Goal: Register for event/course

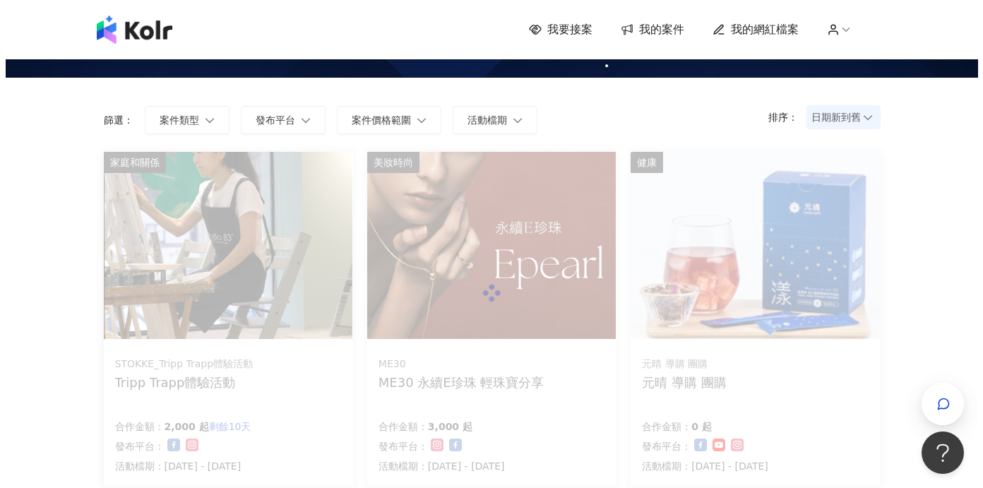
scroll to position [91, 0]
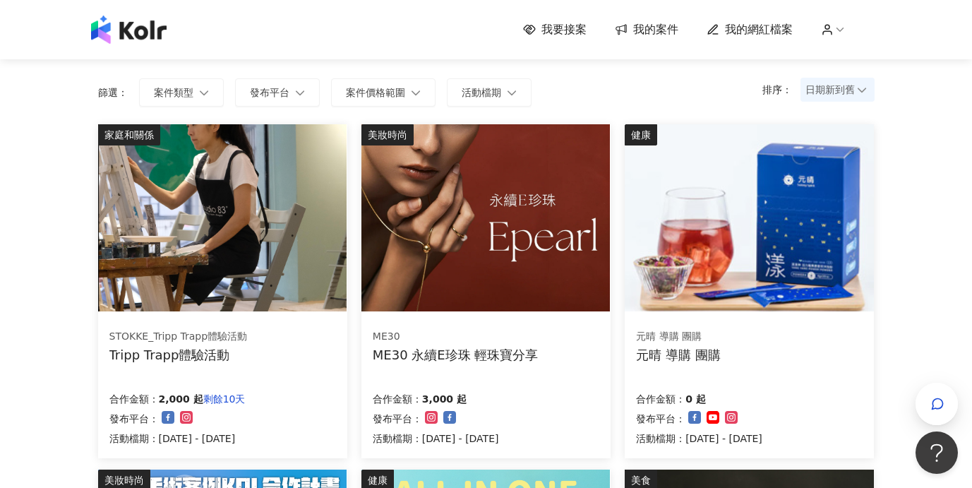
click at [260, 286] on img at bounding box center [222, 217] width 248 height 187
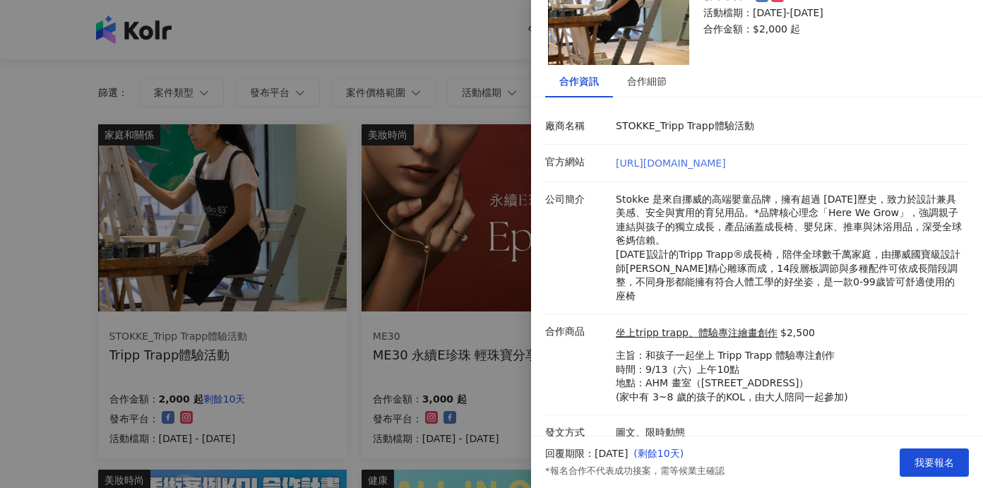
scroll to position [0, 0]
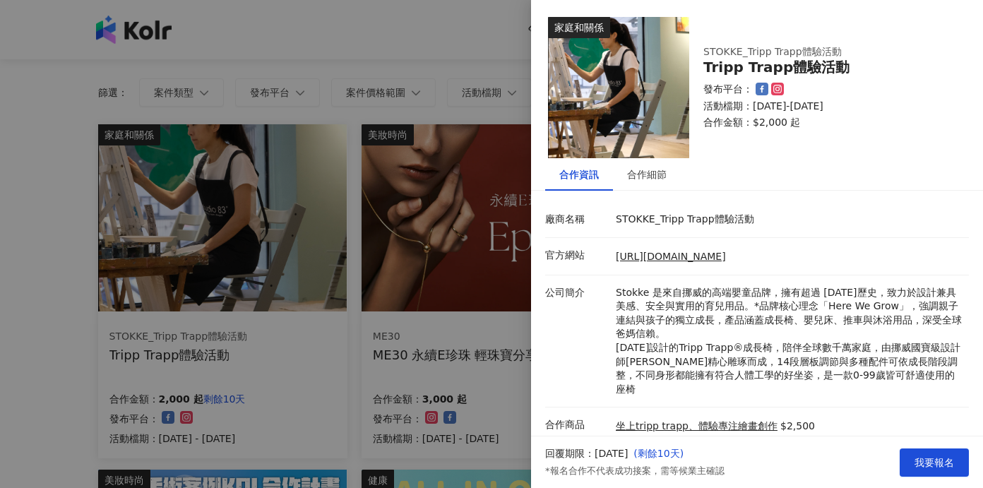
click at [358, 238] on div at bounding box center [491, 244] width 983 height 488
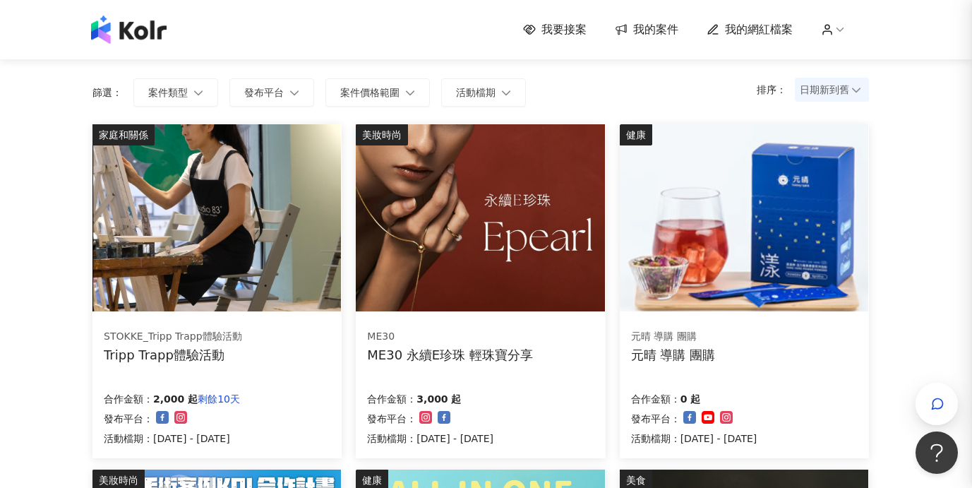
click at [463, 241] on img at bounding box center [480, 217] width 248 height 187
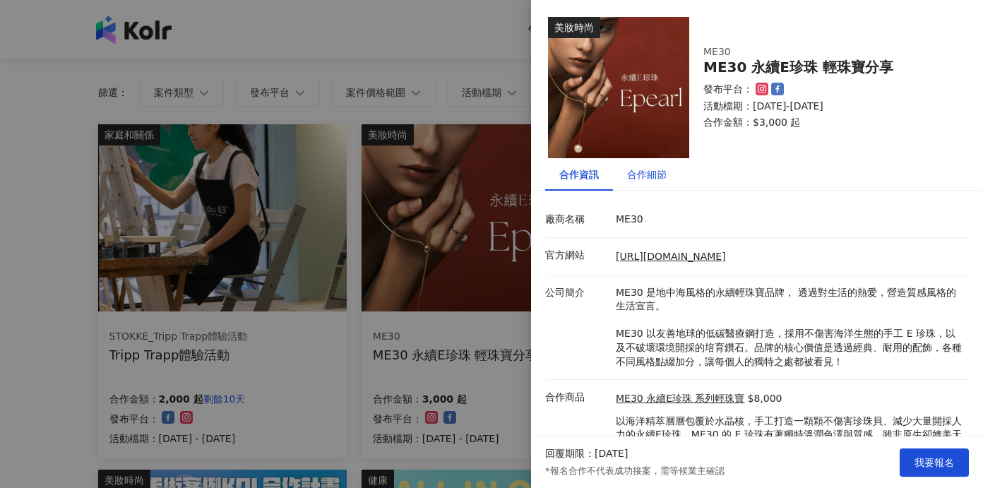
click at [643, 172] on div "合作細節" at bounding box center [647, 175] width 40 height 16
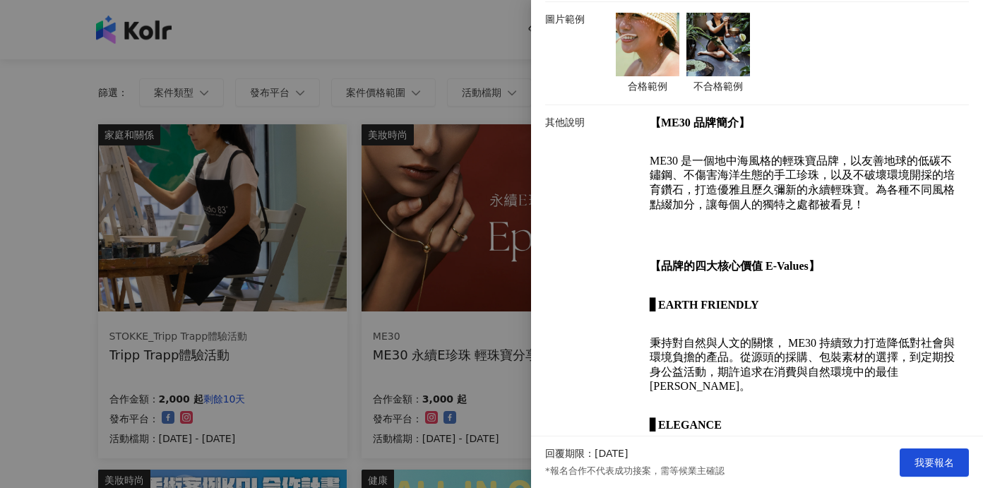
scroll to position [631, 0]
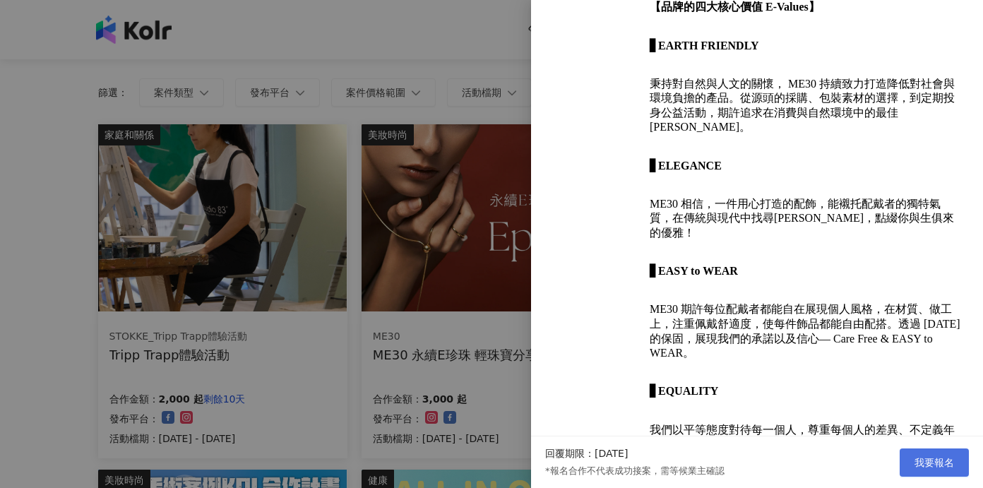
click at [936, 464] on span "我要報名" at bounding box center [934, 462] width 40 height 11
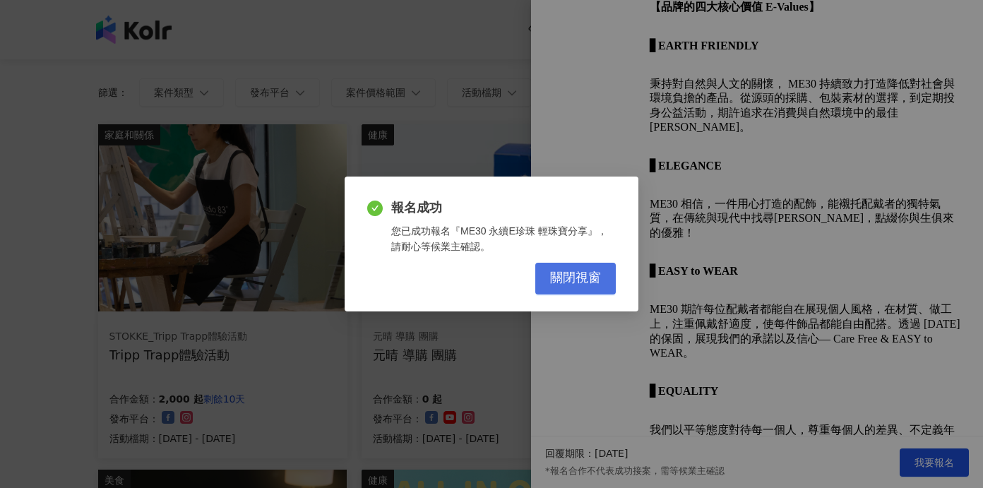
click at [562, 277] on span "關閉視窗" at bounding box center [575, 278] width 51 height 16
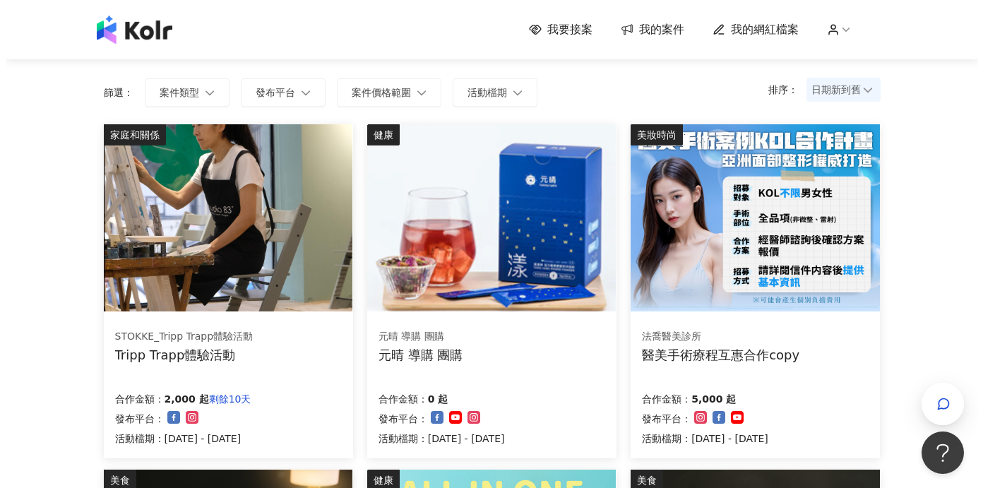
scroll to position [100, 0]
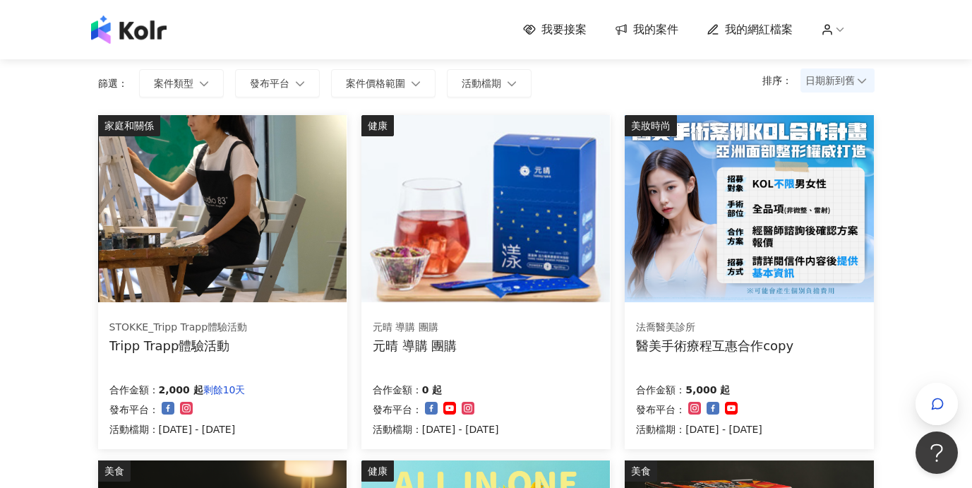
click at [787, 188] on img at bounding box center [749, 208] width 248 height 187
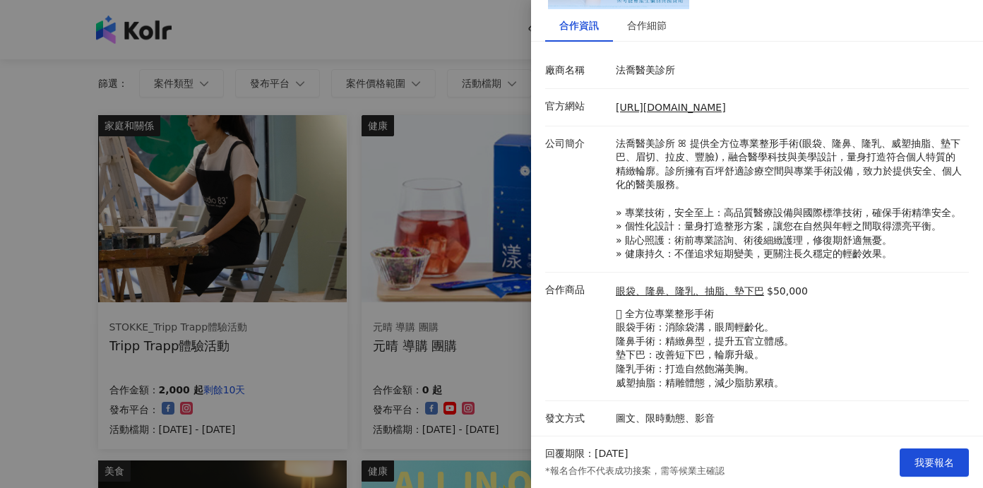
scroll to position [0, 0]
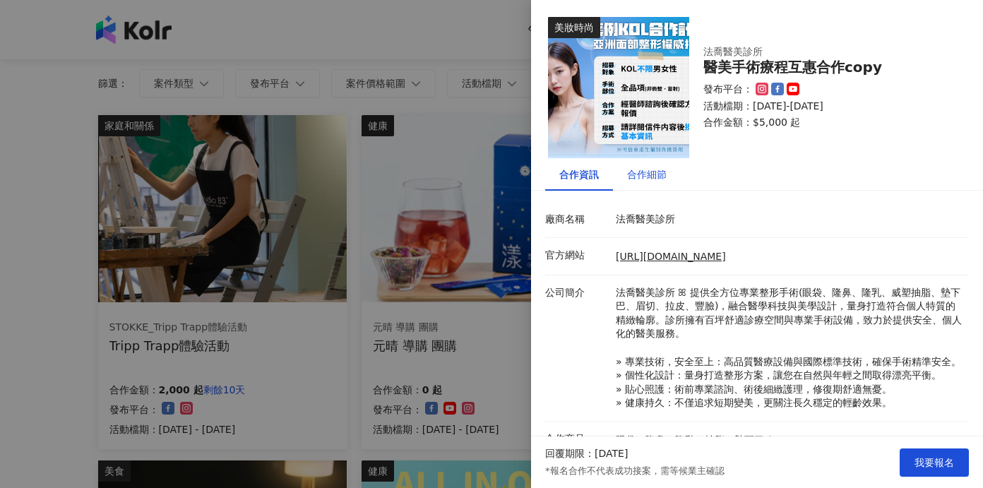
click at [644, 175] on div "合作細節" at bounding box center [647, 175] width 40 height 16
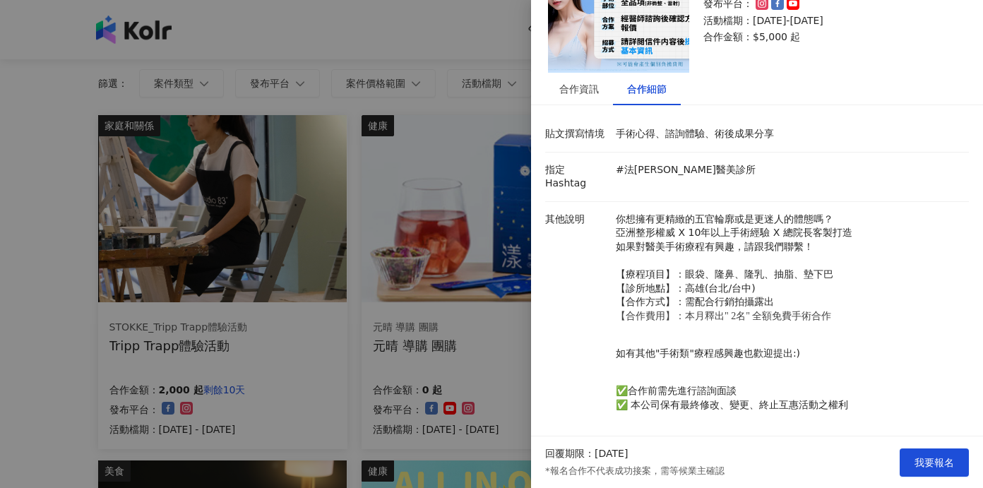
scroll to position [133, 0]
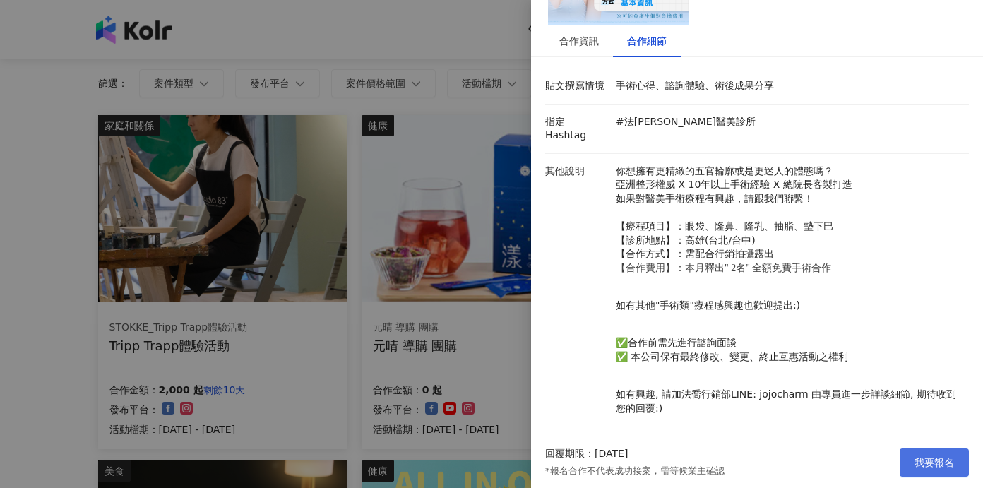
click at [951, 462] on span "我要報名" at bounding box center [934, 462] width 40 height 11
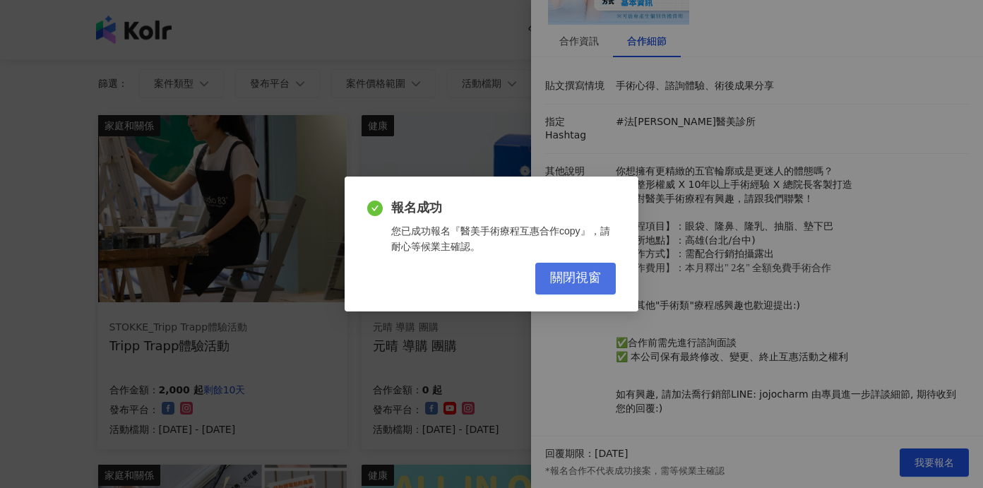
click at [613, 277] on button "關閉視窗" at bounding box center [575, 279] width 80 height 32
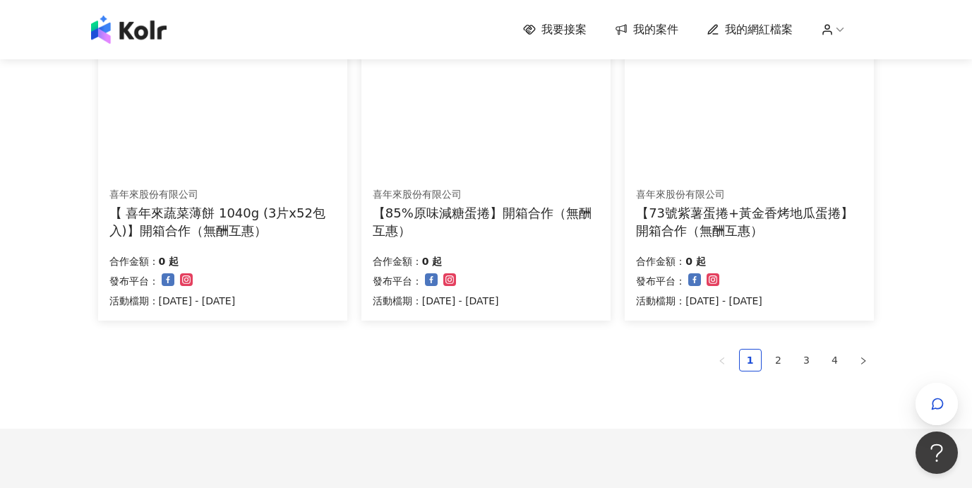
scroll to position [941, 0]
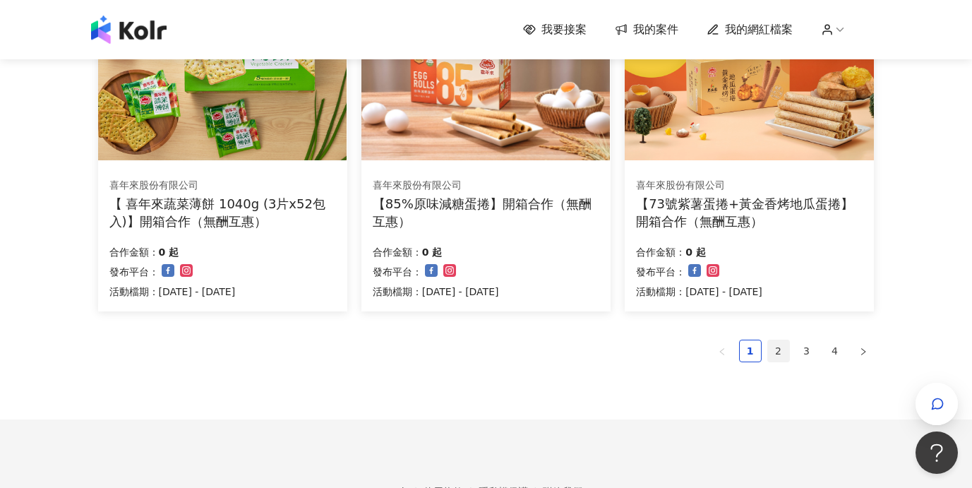
click at [778, 350] on link "2" at bounding box center [778, 350] width 21 height 21
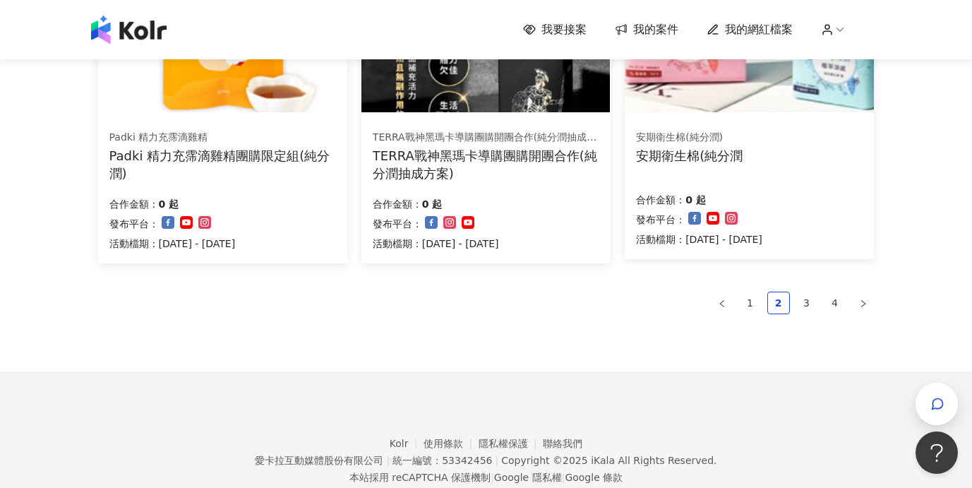
scroll to position [1028, 0]
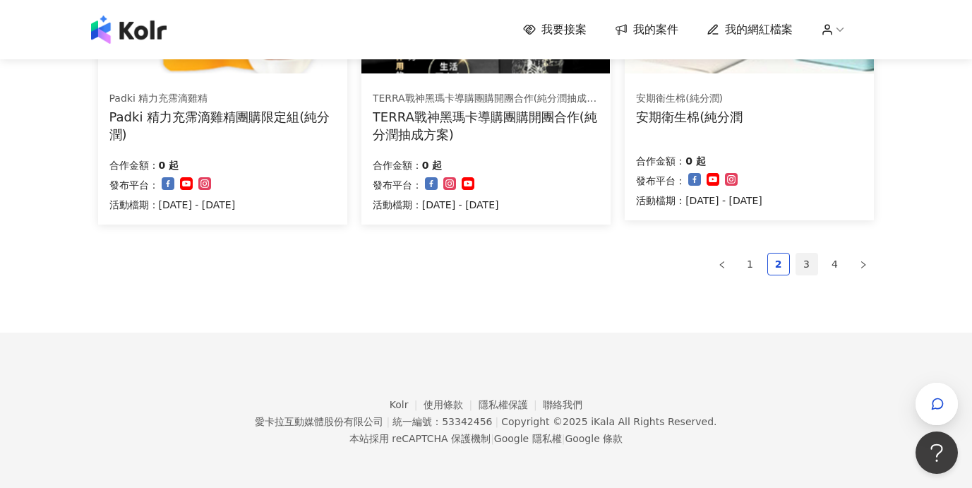
click at [804, 266] on link "3" at bounding box center [806, 263] width 21 height 21
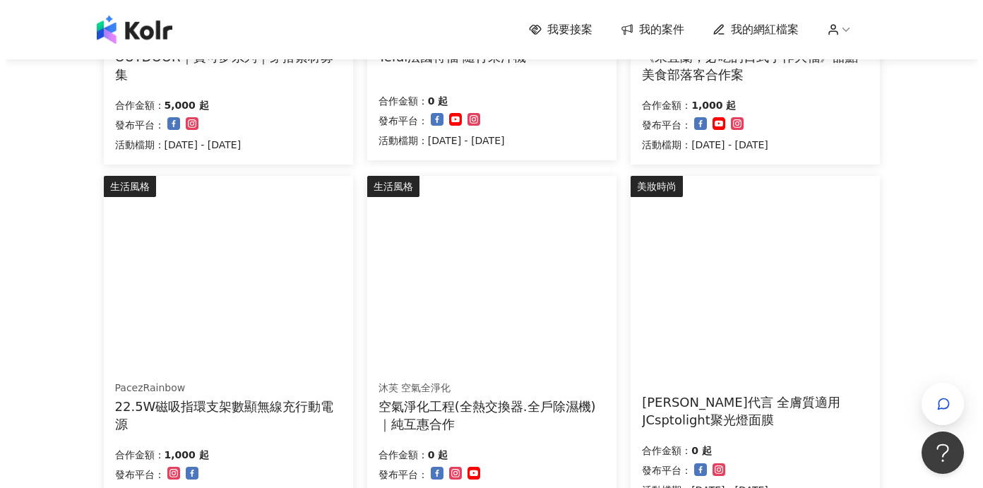
scroll to position [385, 0]
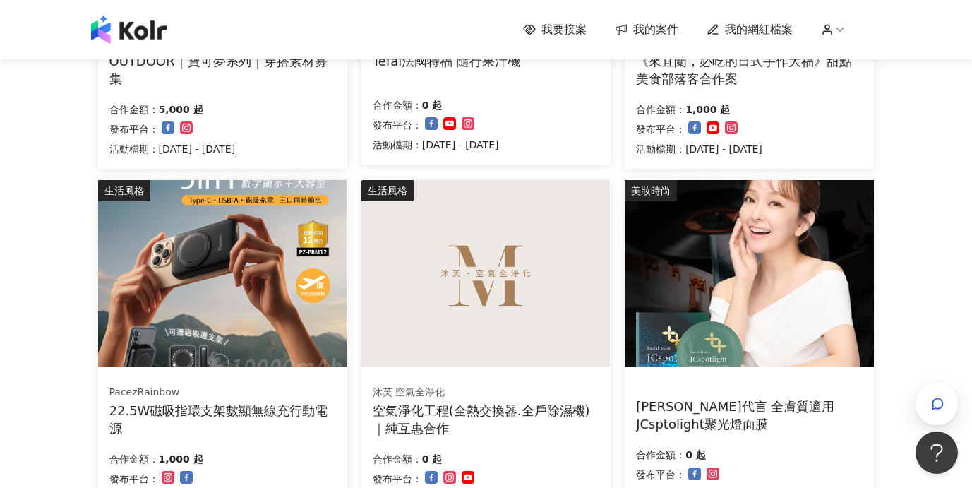
click at [557, 324] on img at bounding box center [485, 273] width 248 height 187
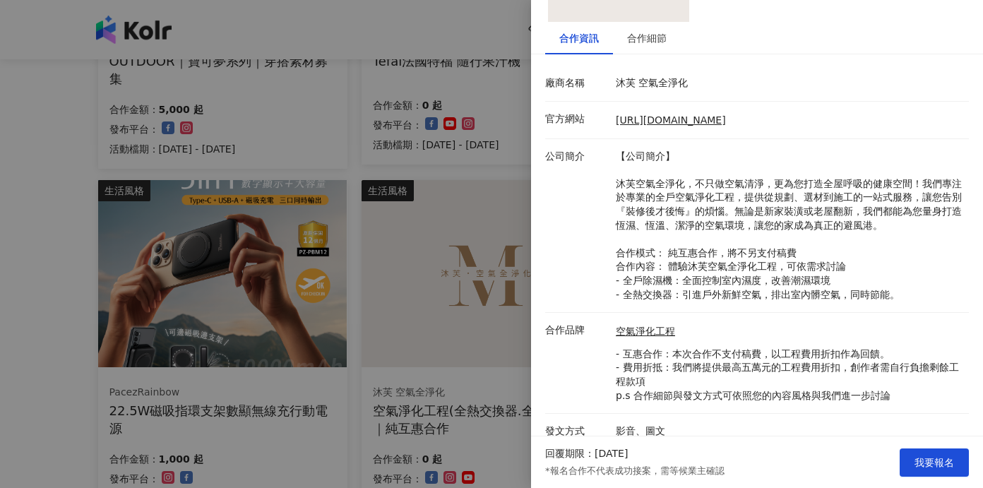
scroll to position [148, 0]
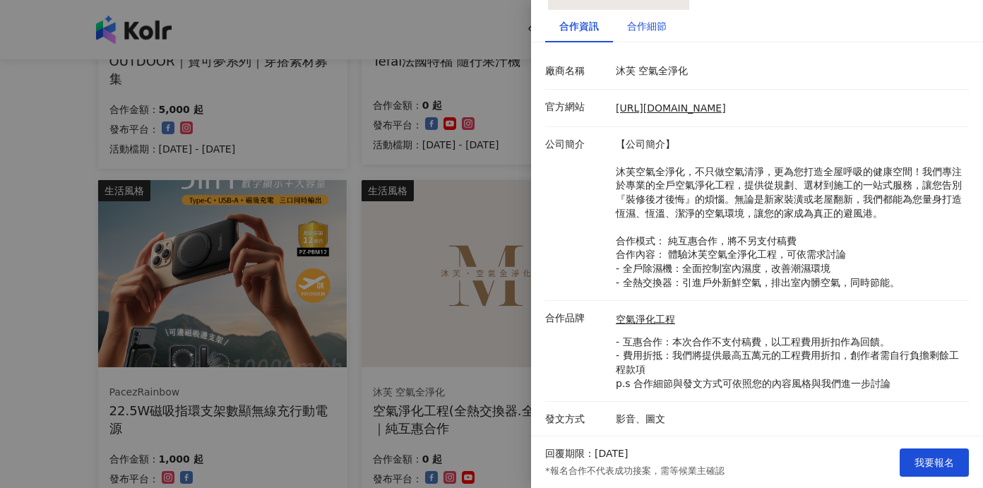
click at [649, 26] on div "合作細節" at bounding box center [647, 26] width 40 height 16
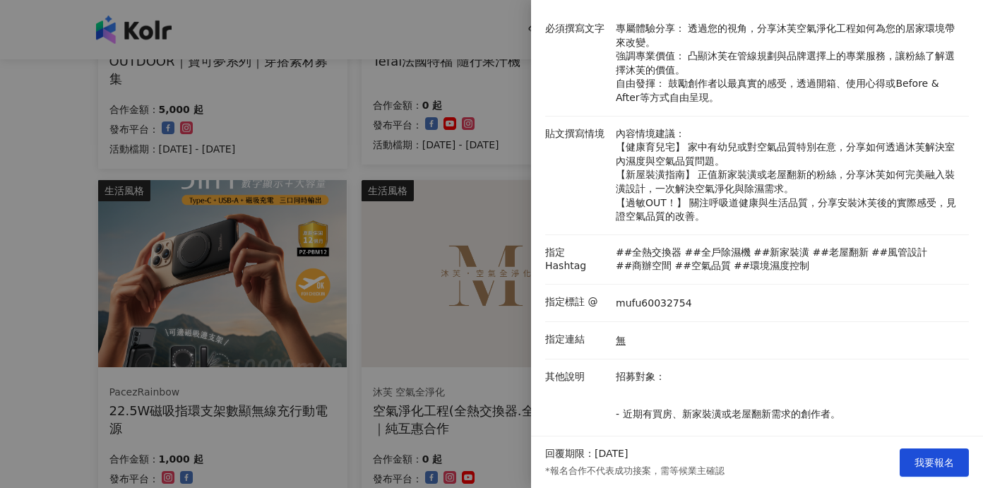
scroll to position [247, 0]
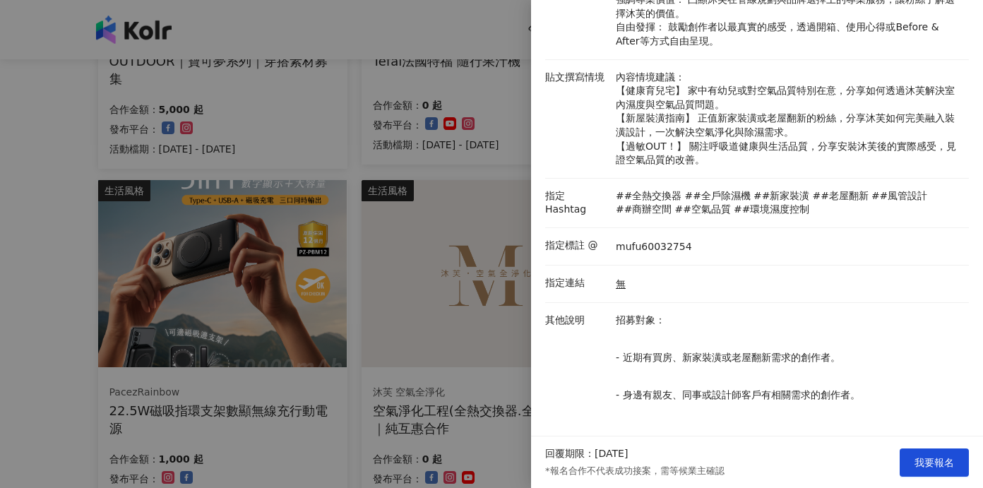
click at [476, 163] on div at bounding box center [491, 244] width 983 height 488
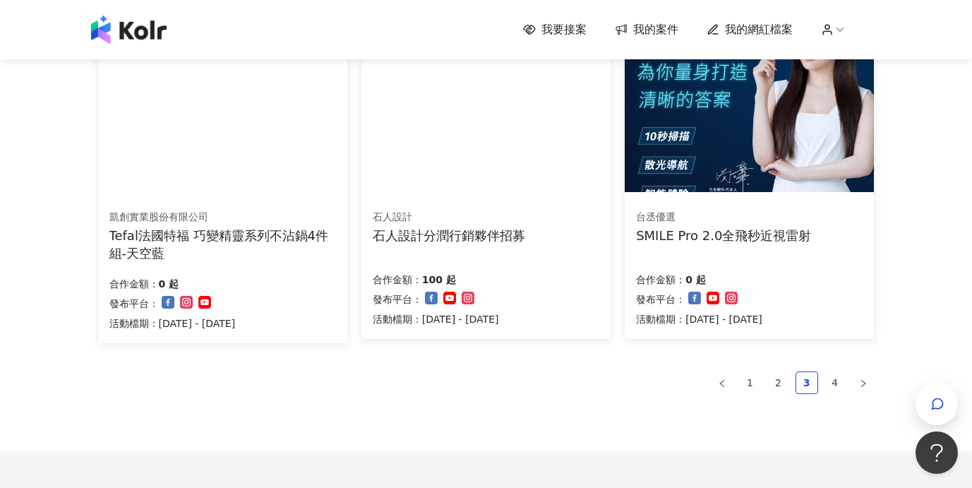
scroll to position [930, 0]
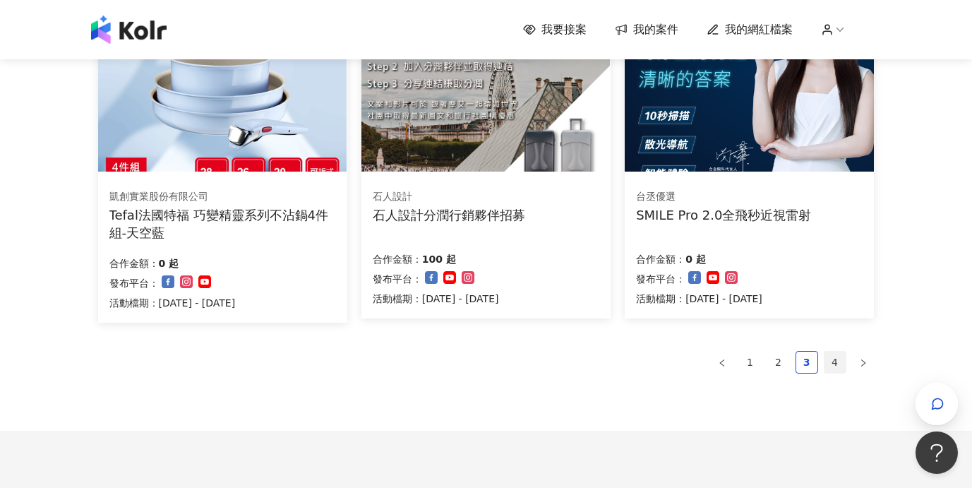
click at [836, 361] on link "4" at bounding box center [834, 362] width 21 height 21
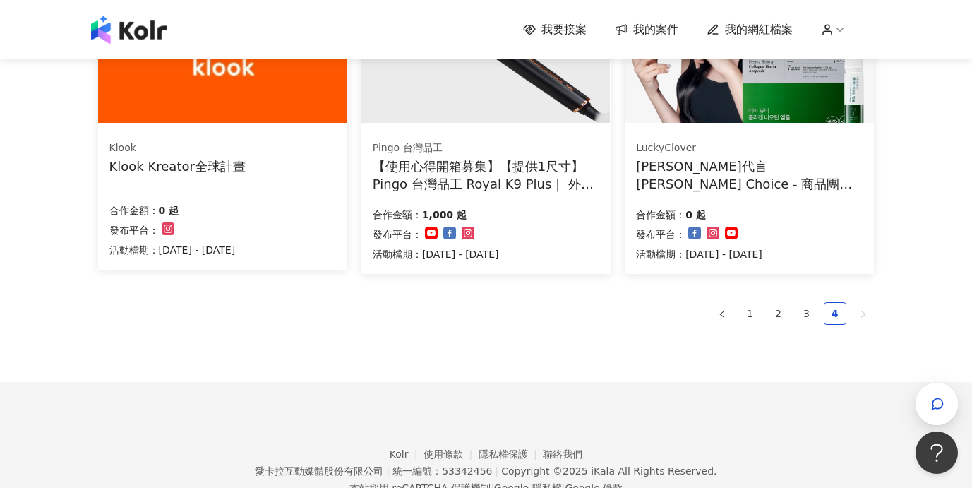
scroll to position [1028, 0]
